Goal: Book appointment/travel/reservation

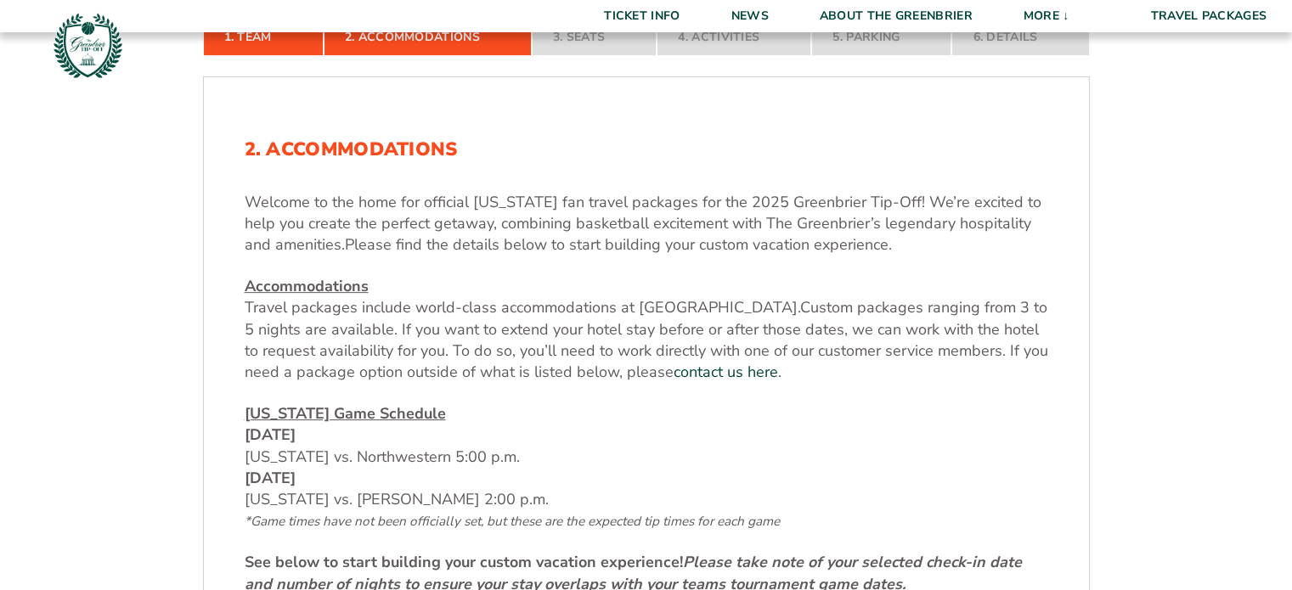
scroll to position [464, 0]
click at [434, 346] on span "Custom packages ranging from 3 to 5 nights are available. If you want to extend…" at bounding box center [646, 338] width 803 height 85
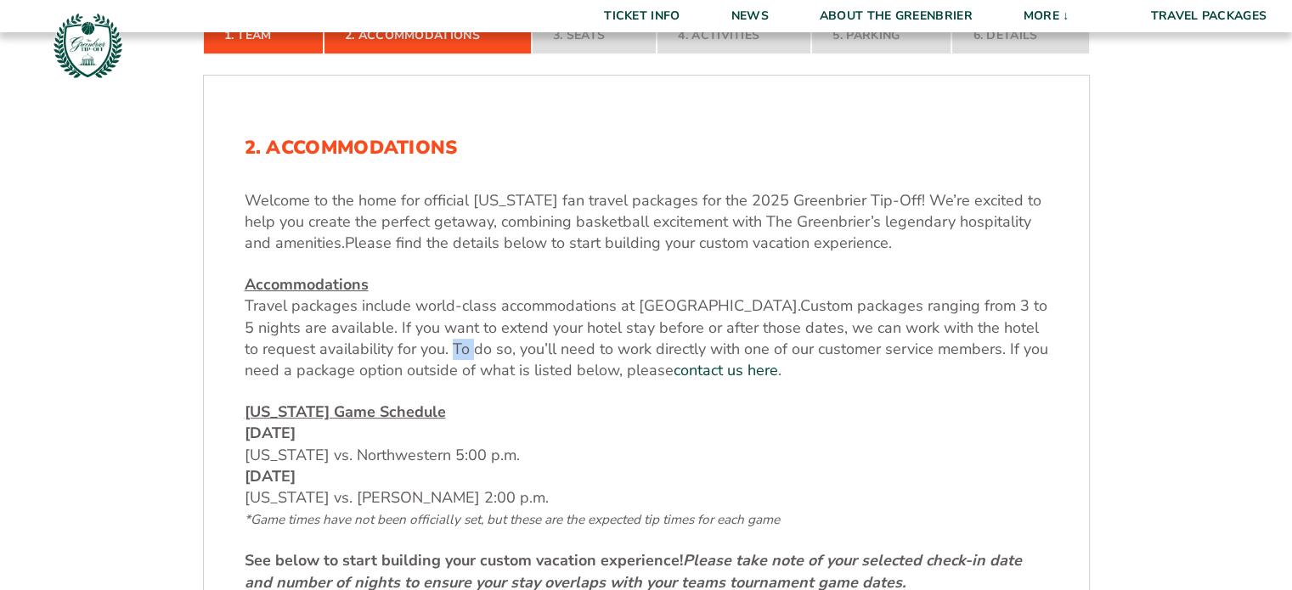
click at [434, 346] on span "Custom packages ranging from 3 to 5 nights are available. If you want to extend…" at bounding box center [646, 338] width 803 height 85
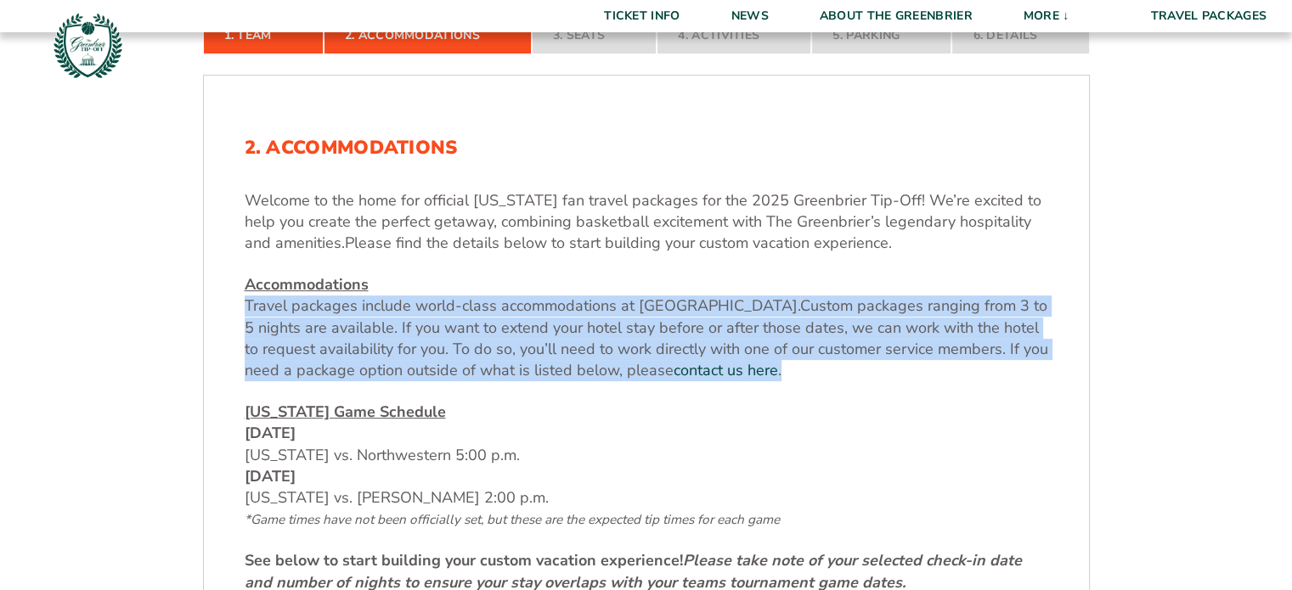
click at [434, 346] on span "Custom packages ranging from 3 to 5 nights are available. If you want to extend…" at bounding box center [646, 338] width 803 height 85
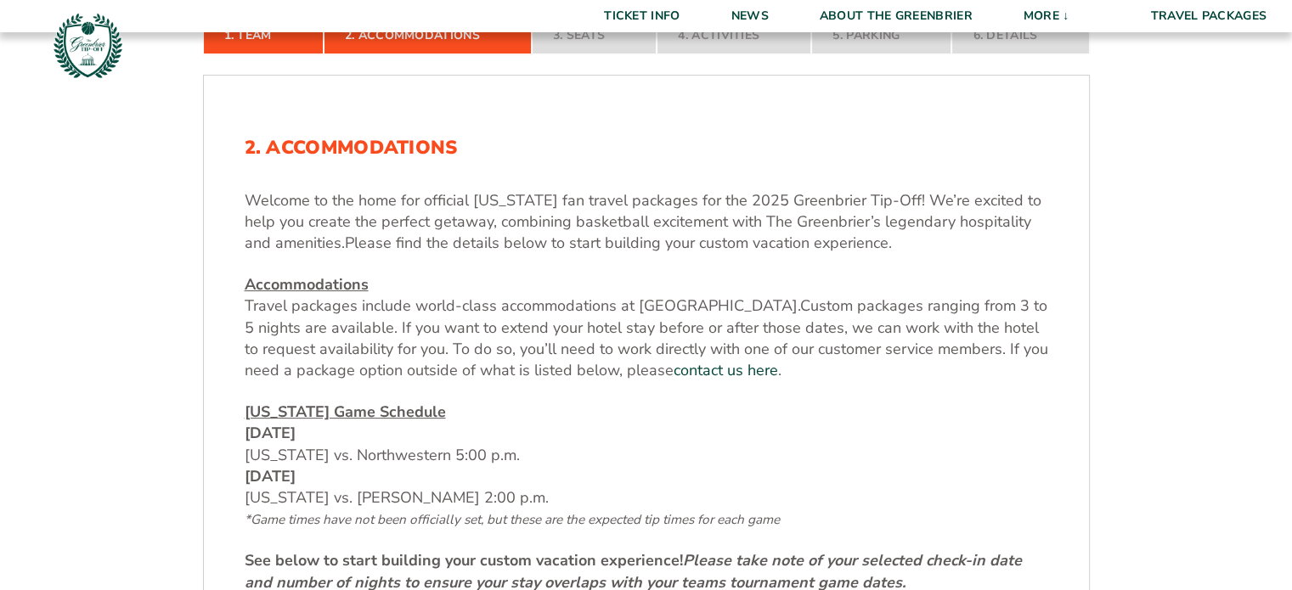
click at [454, 351] on span "Custom packages ranging from 3 to 5 nights are available. If you want to extend…" at bounding box center [646, 338] width 803 height 85
click at [309, 403] on u "[US_STATE] Game Schedule" at bounding box center [345, 412] width 201 height 20
click at [412, 420] on u "[US_STATE] Game Schedule" at bounding box center [345, 412] width 201 height 20
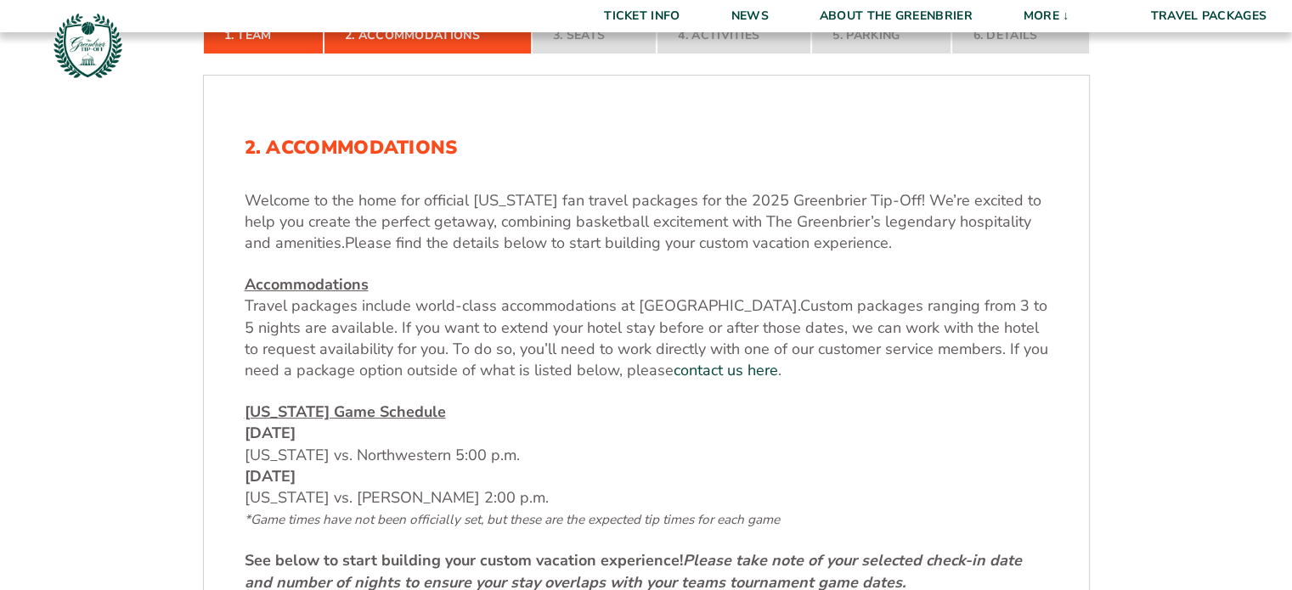
click at [412, 420] on u "[US_STATE] Game Schedule" at bounding box center [345, 412] width 201 height 20
click at [360, 409] on u "[US_STATE] Game Schedule" at bounding box center [345, 412] width 201 height 20
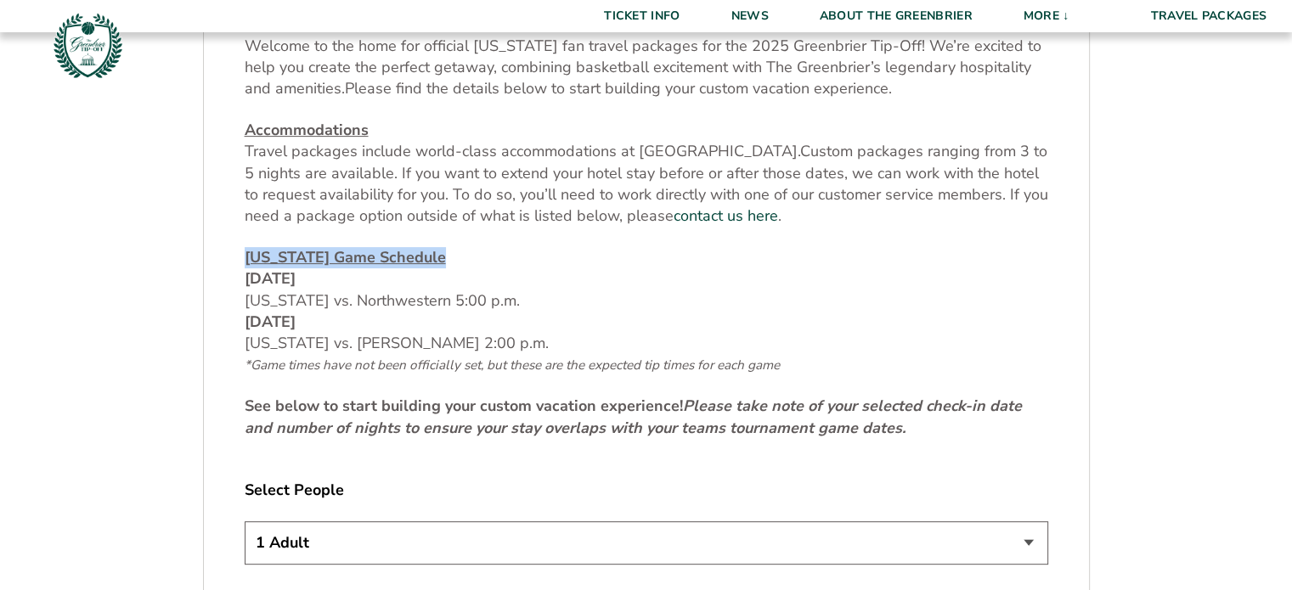
scroll to position [620, 0]
click at [360, 409] on strong "See below to start building your custom vacation experience! Please take note o…" at bounding box center [633, 415] width 777 height 42
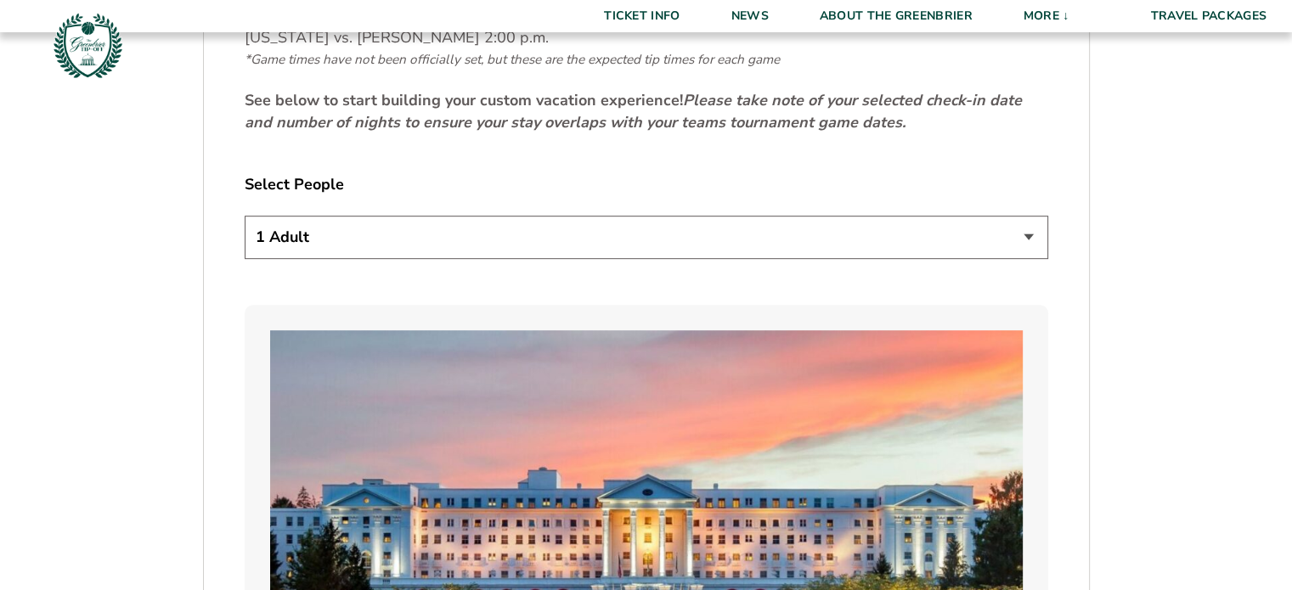
scroll to position [927, 0]
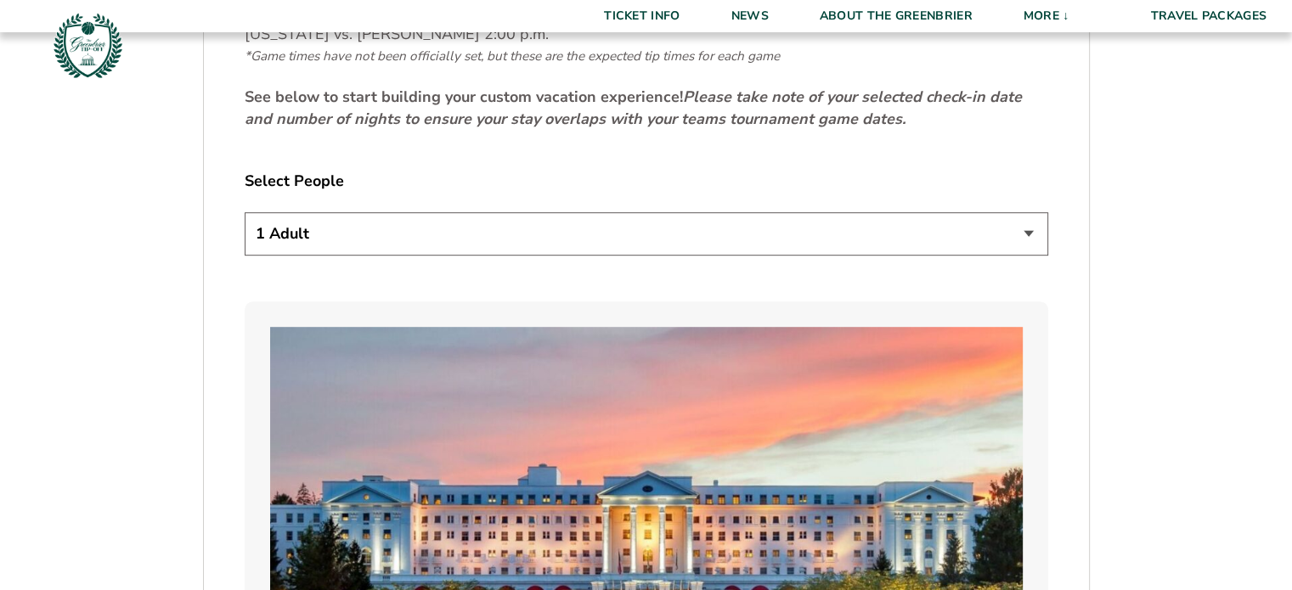
click at [413, 224] on select "1 Adult 2 Adults 3 Adults 4 Adults 2 Adults + 1 Child 2 Adults + 2 Children 2 A…" at bounding box center [646, 233] width 803 height 43
select select "4 Adults"
click at [245, 212] on select "1 Adult 2 Adults 3 Adults 4 Adults 2 Adults + 1 Child 2 Adults + 2 Children 2 A…" at bounding box center [646, 233] width 803 height 43
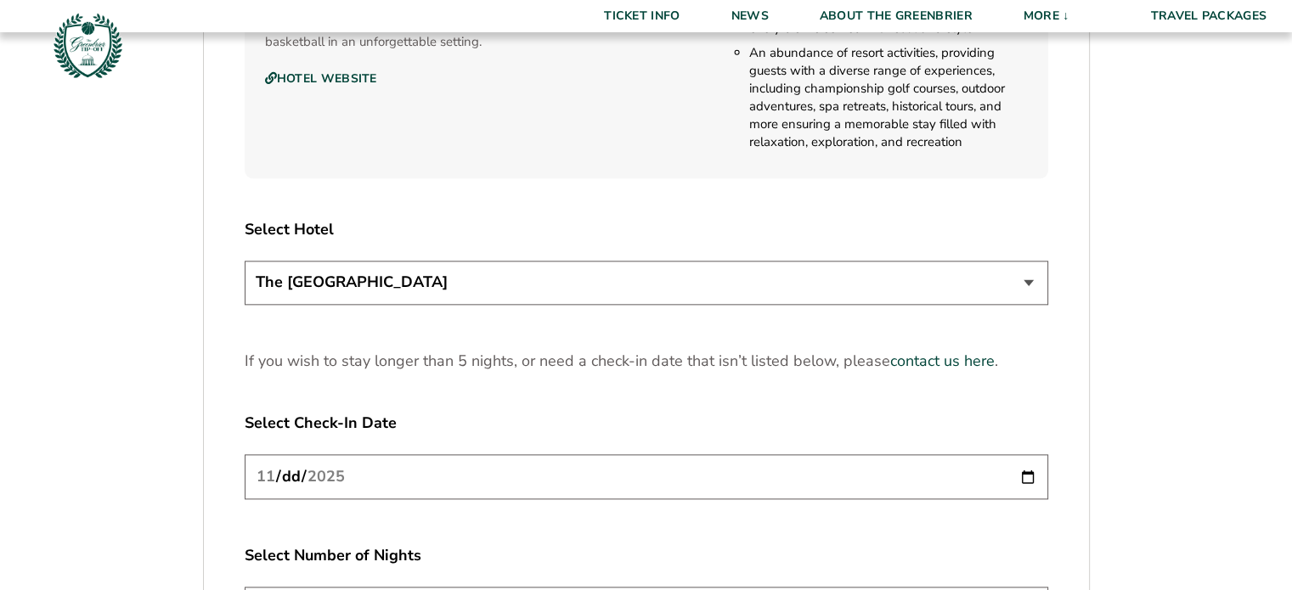
scroll to position [1984, 0]
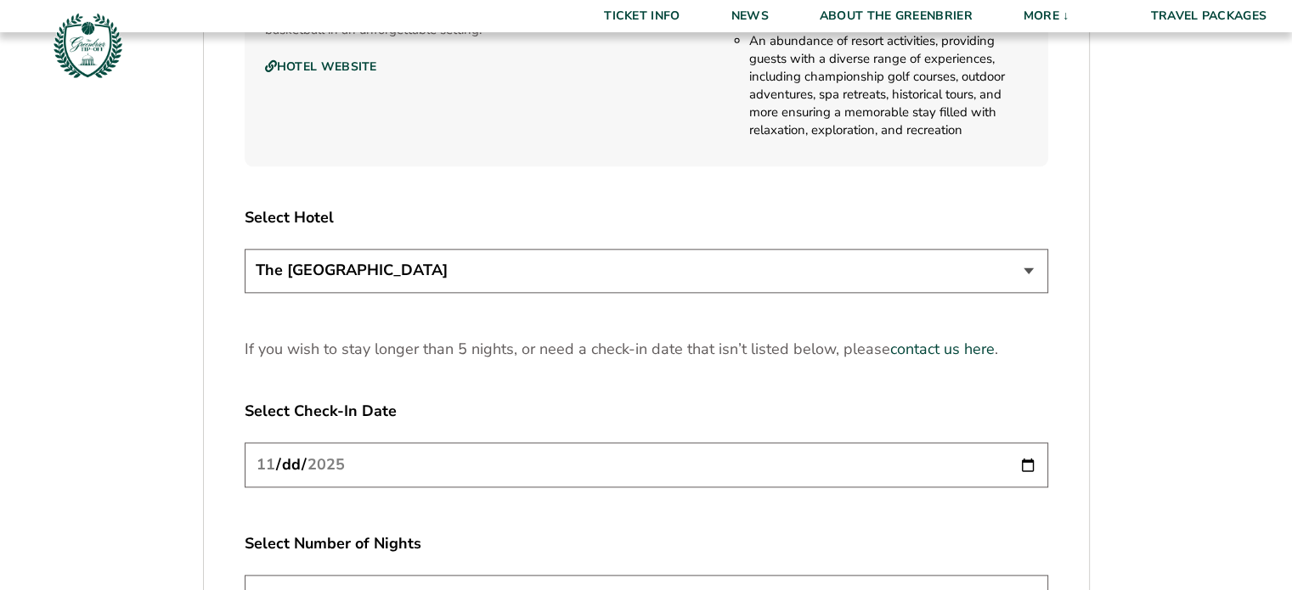
click at [341, 281] on select "The [GEOGRAPHIC_DATA]" at bounding box center [646, 270] width 803 height 43
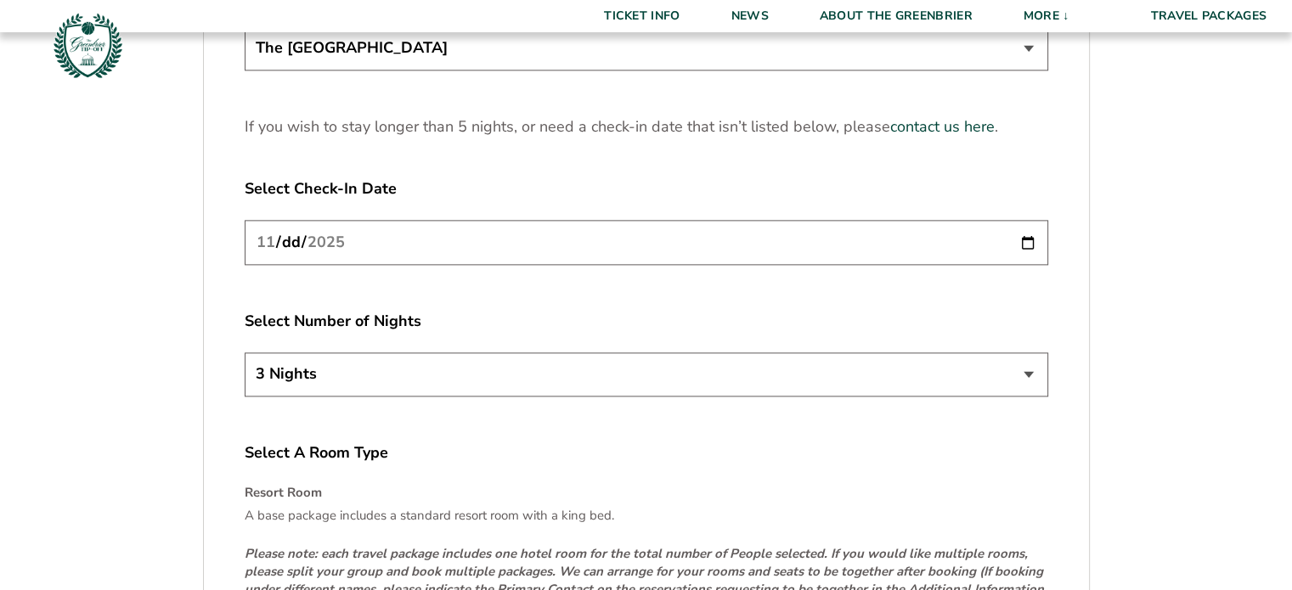
scroll to position [2213, 0]
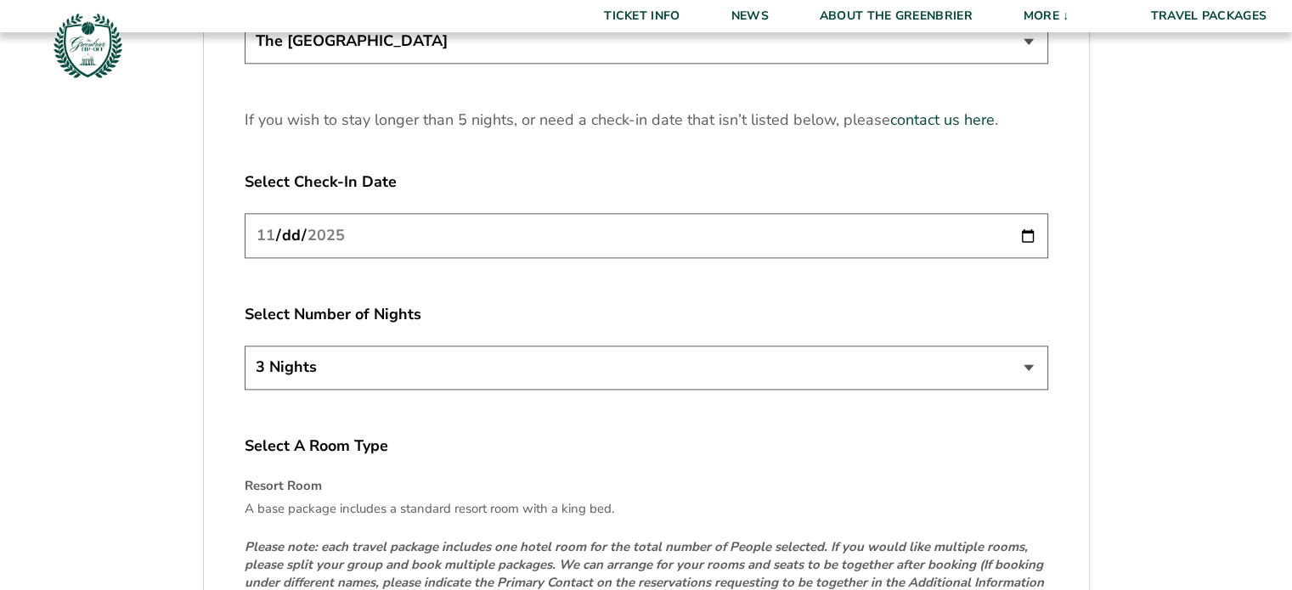
click at [952, 213] on input "[DATE]" at bounding box center [646, 235] width 803 height 45
click at [1016, 230] on input "[DATE]" at bounding box center [646, 235] width 803 height 45
click at [922, 374] on select "3 Nights 4 Nights 5 Nights" at bounding box center [646, 367] width 803 height 43
click at [245, 346] on select "3 Nights 4 Nights 5 Nights" at bounding box center [646, 367] width 803 height 43
click at [275, 232] on input "[DATE]" at bounding box center [646, 235] width 803 height 45
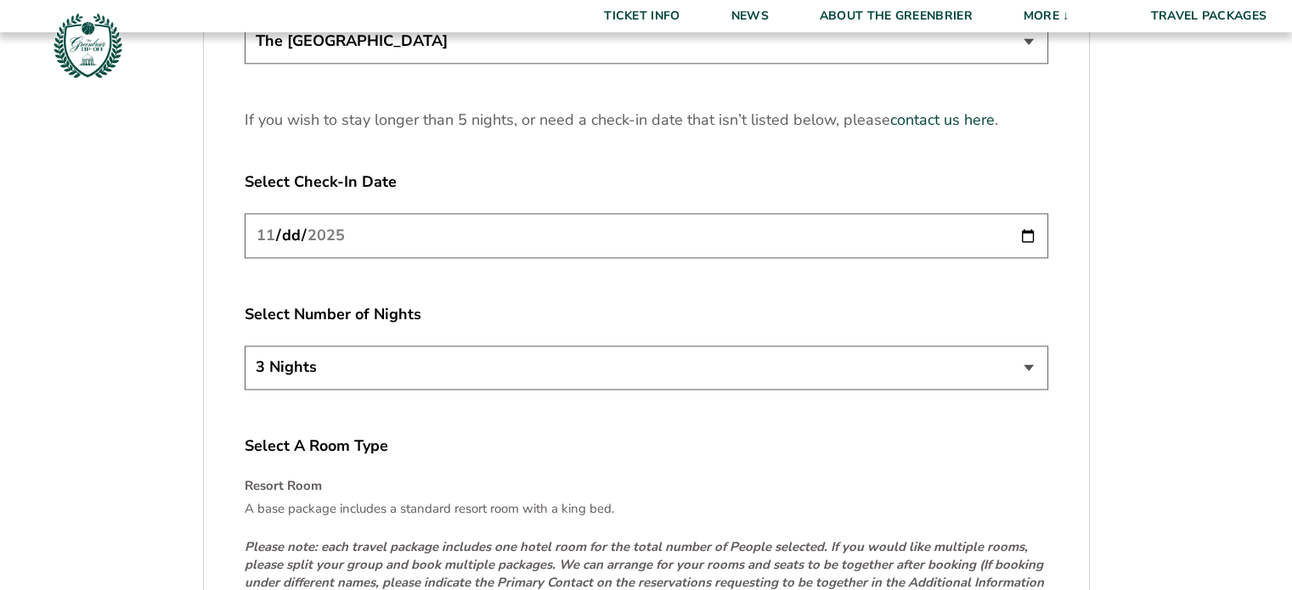
click at [1020, 237] on input "[DATE]" at bounding box center [646, 235] width 803 height 45
type input "[DATE]"
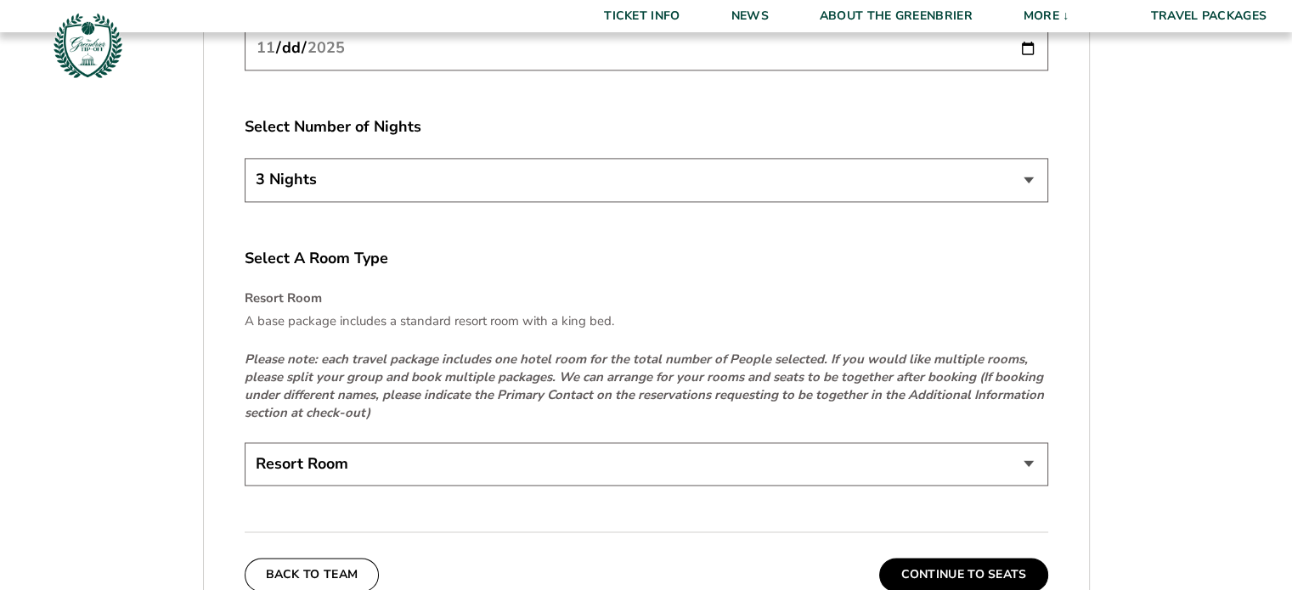
scroll to position [2400, 0]
click at [323, 257] on label "Select A Room Type" at bounding box center [646, 259] width 803 height 21
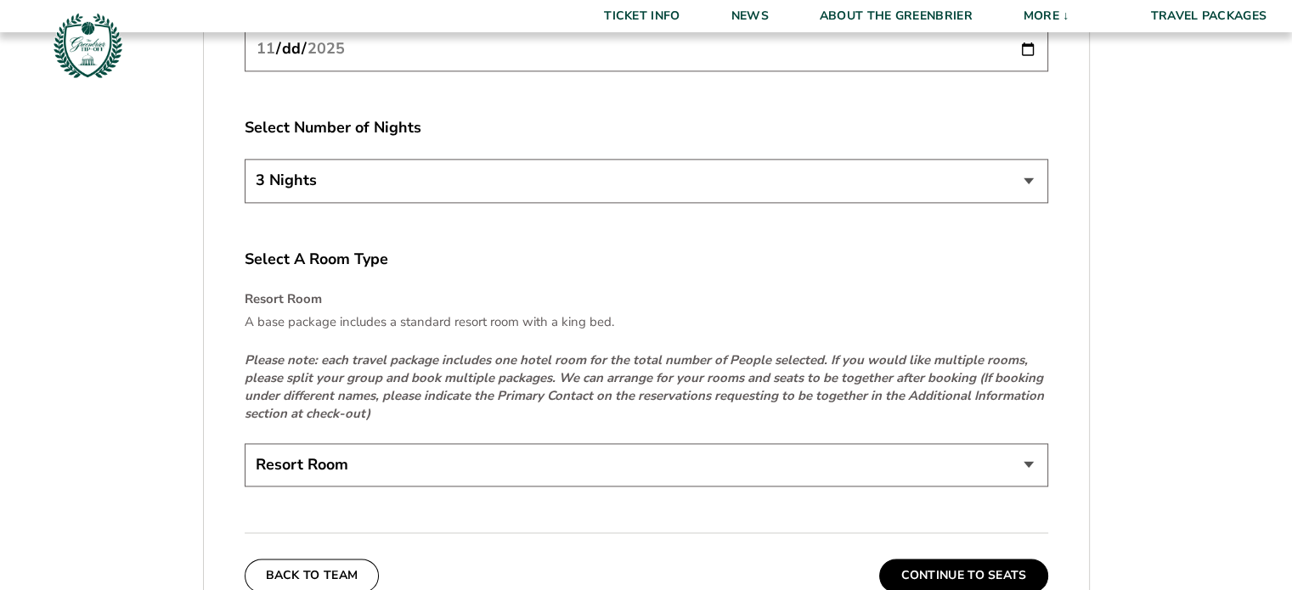
click at [323, 257] on label "Select A Room Type" at bounding box center [646, 259] width 803 height 21
click at [325, 471] on select "Resort Room" at bounding box center [646, 464] width 803 height 43
click at [245, 443] on select "Resort Room" at bounding box center [646, 464] width 803 height 43
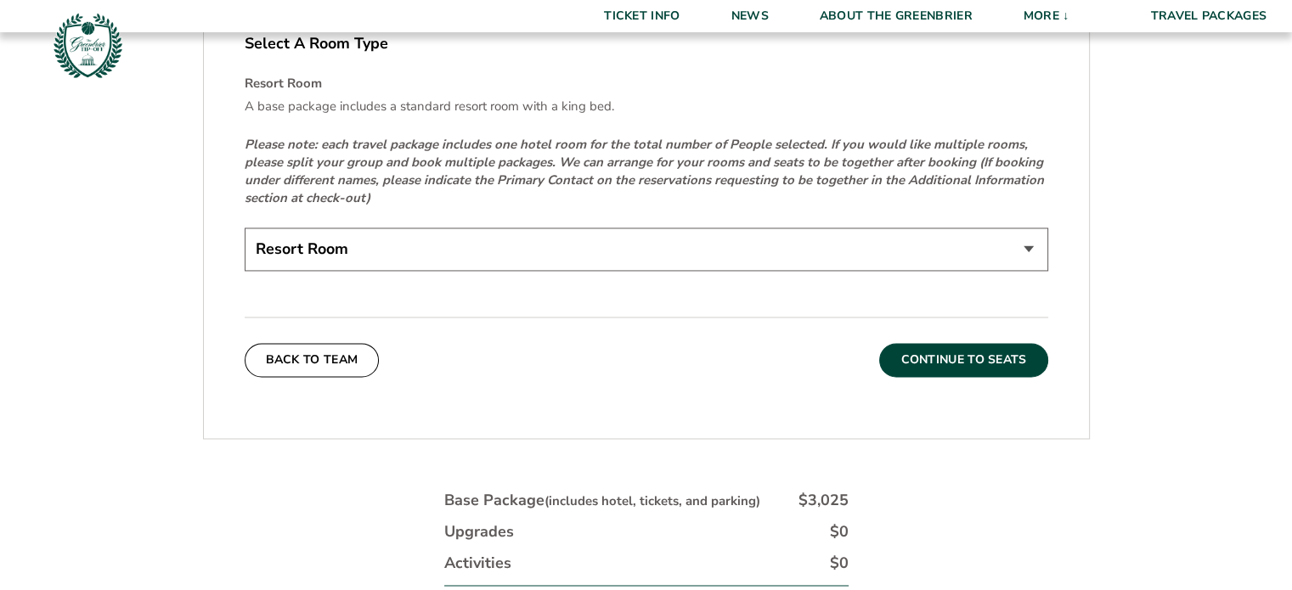
scroll to position [2753, 0]
